Goal: Navigation & Orientation: Find specific page/section

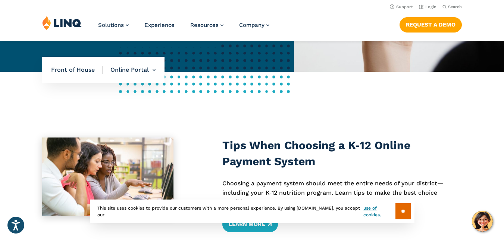
scroll to position [209, 0]
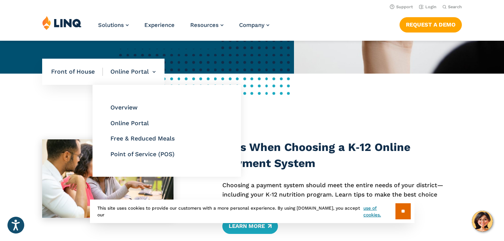
click at [143, 132] on ul "Overview Online Portal Free & Reduced Meals Point of Service (POS)" at bounding box center [167, 131] width 149 height 92
click at [143, 139] on link "Free & Reduced Meals" at bounding box center [143, 138] width 64 height 7
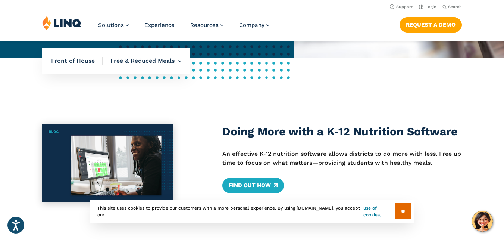
scroll to position [224, 0]
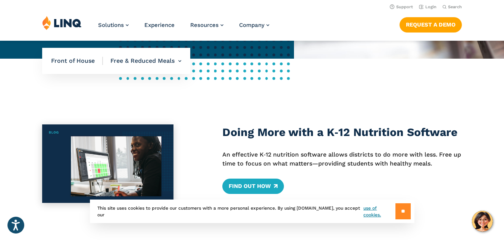
click at [402, 210] on input "**" at bounding box center [403, 211] width 15 height 16
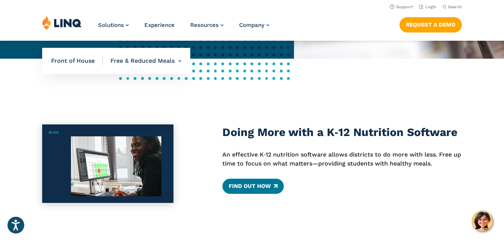
click at [261, 183] on link "Find Out How" at bounding box center [254, 185] width 62 height 15
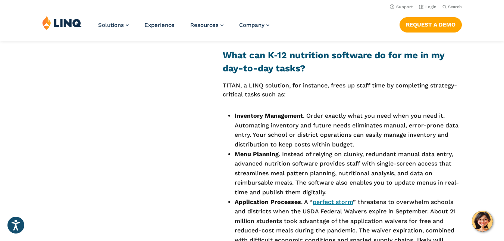
scroll to position [553, 0]
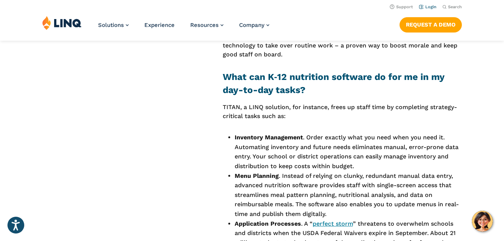
click at [431, 4] on li "Login" at bounding box center [428, 6] width 18 height 8
click at [431, 7] on link "Login" at bounding box center [428, 6] width 18 height 5
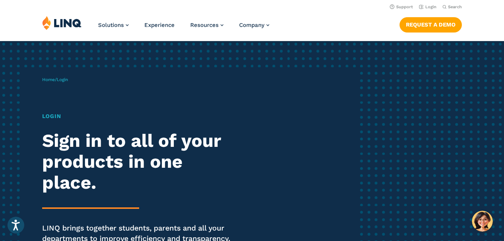
click at [49, 118] on h1 "Login" at bounding box center [139, 116] width 195 height 9
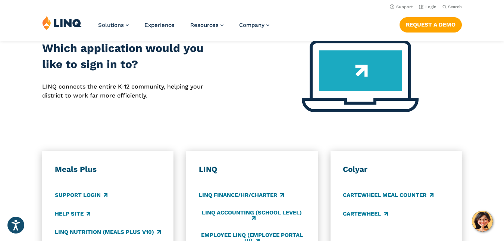
scroll to position [299, 0]
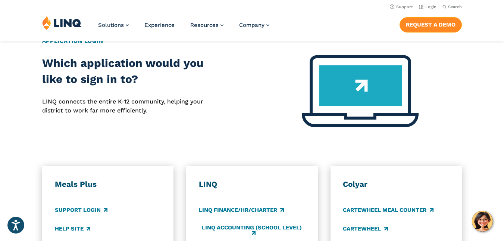
click at [442, 27] on link "Request a Demo" at bounding box center [431, 24] width 62 height 15
